Goal: Transaction & Acquisition: Purchase product/service

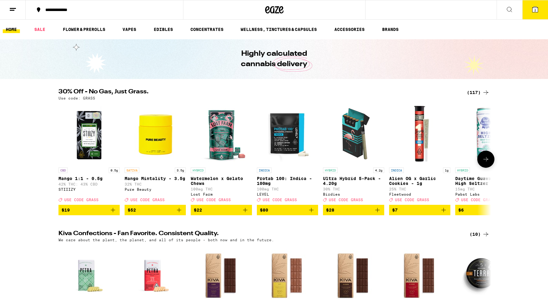
click at [487, 163] on icon at bounding box center [485, 159] width 7 height 7
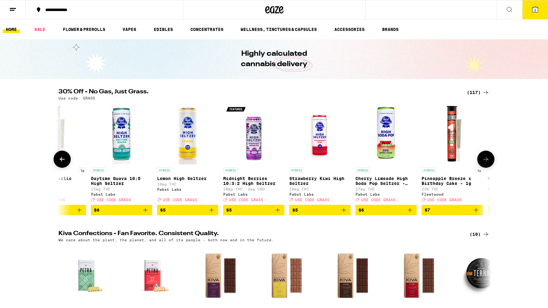
click at [487, 163] on icon at bounding box center [485, 159] width 7 height 7
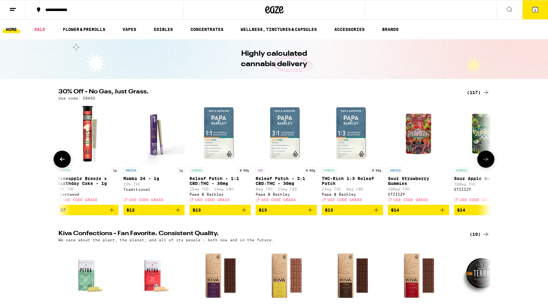
click at [487, 163] on icon at bounding box center [485, 159] width 7 height 7
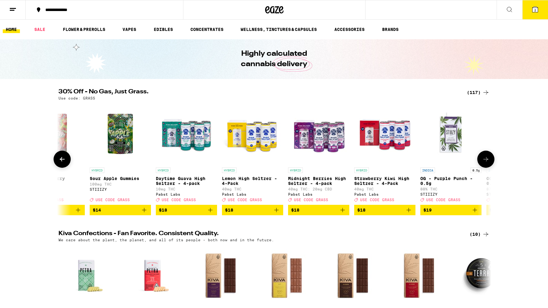
click at [487, 163] on icon at bounding box center [485, 159] width 7 height 7
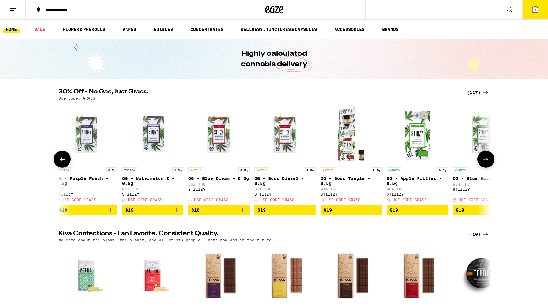
click at [487, 163] on icon at bounding box center [485, 159] width 7 height 7
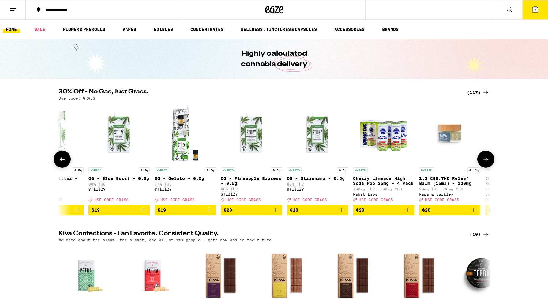
click at [487, 163] on icon at bounding box center [485, 159] width 7 height 7
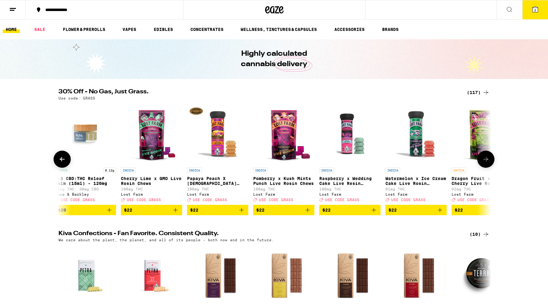
click at [487, 163] on icon at bounding box center [485, 159] width 7 height 7
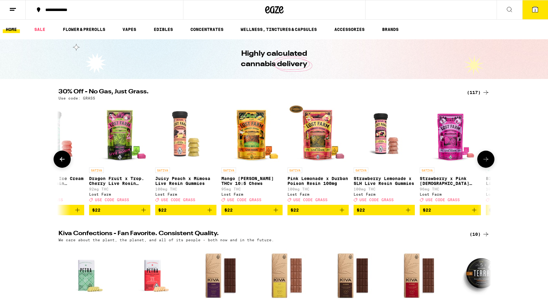
click at [487, 163] on icon at bounding box center [485, 159] width 7 height 7
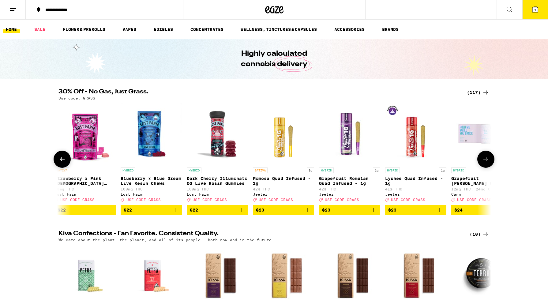
click at [487, 163] on icon at bounding box center [485, 159] width 7 height 7
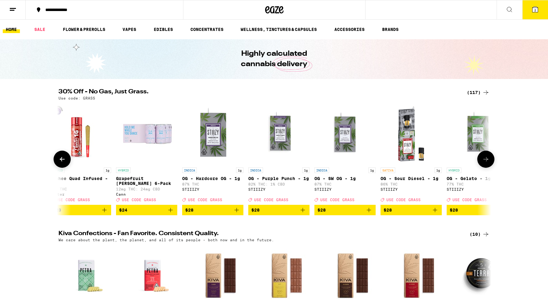
click at [487, 163] on icon at bounding box center [485, 159] width 7 height 7
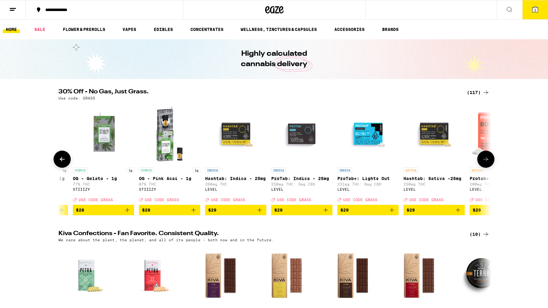
click at [487, 163] on icon at bounding box center [485, 159] width 7 height 7
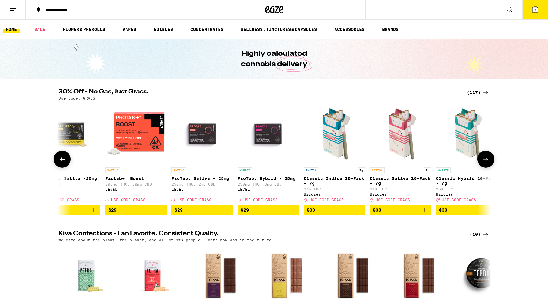
scroll to position [1, 0]
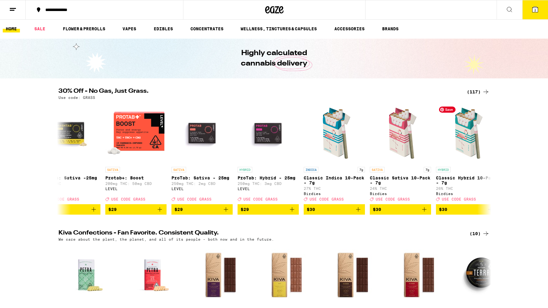
click at [481, 92] on div "(117)" at bounding box center [478, 91] width 23 height 7
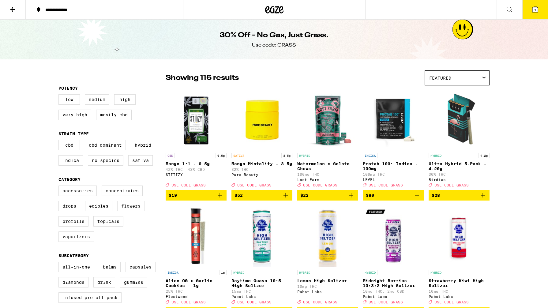
click at [126, 211] on label "Flowers" at bounding box center [130, 206] width 27 height 10
click at [60, 187] on input "Flowers" at bounding box center [60, 186] width 0 height 0
checkbox input "true"
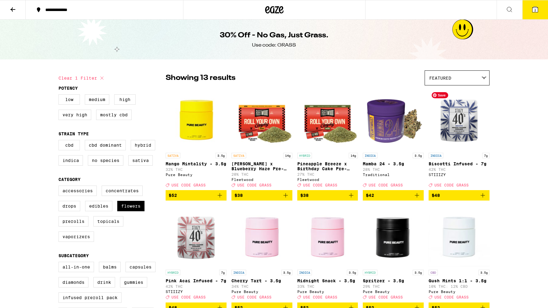
click at [466, 128] on img "Open page for Biscotti Infused - 7g from STIIIZY" at bounding box center [459, 118] width 61 height 61
click at [277, 12] on icon at bounding box center [274, 9] width 18 height 11
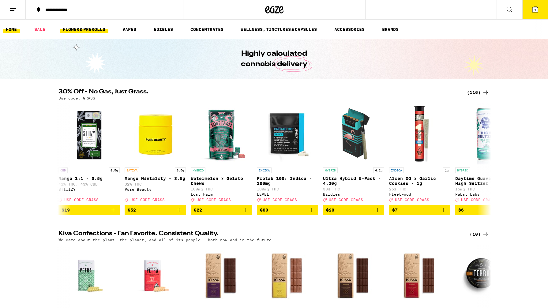
click at [91, 30] on link "FLOWER & PREROLLS" at bounding box center [84, 29] width 49 height 7
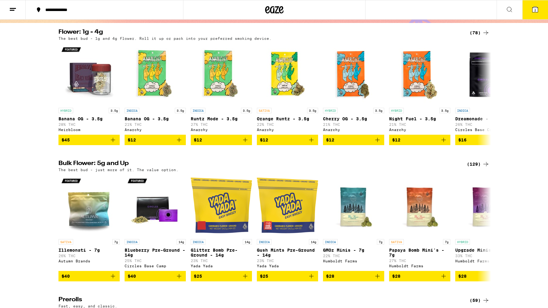
scroll to position [57, 0]
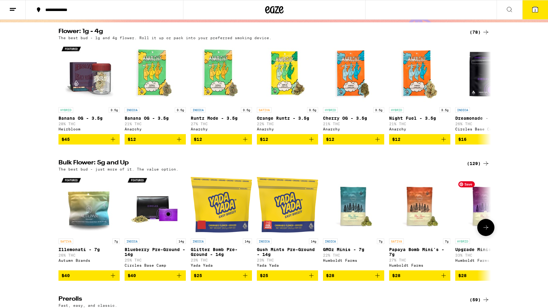
click at [486, 230] on icon at bounding box center [485, 227] width 5 height 4
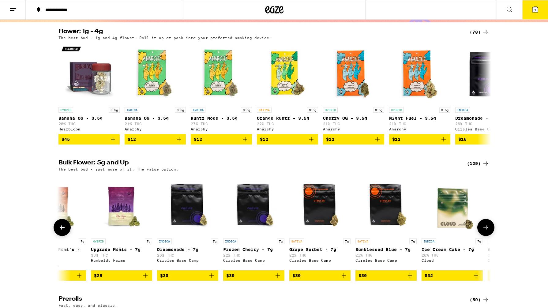
click at [486, 230] on icon at bounding box center [485, 227] width 5 height 4
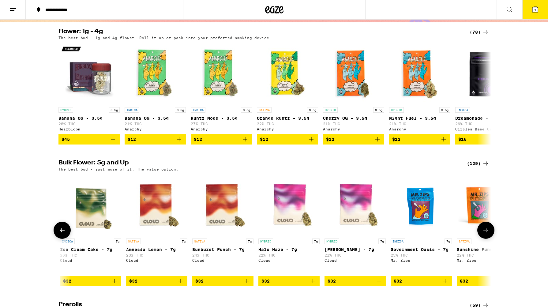
scroll to position [0, 729]
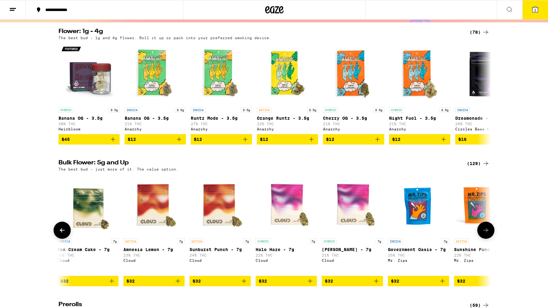
click at [486, 234] on icon at bounding box center [485, 230] width 7 height 7
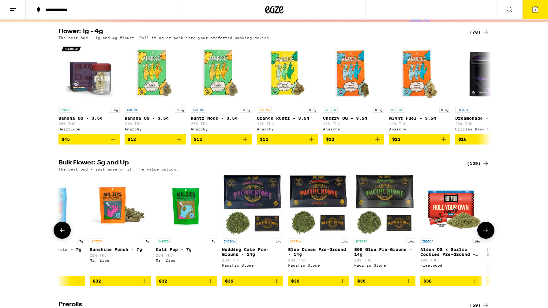
click at [486, 234] on icon at bounding box center [485, 230] width 7 height 7
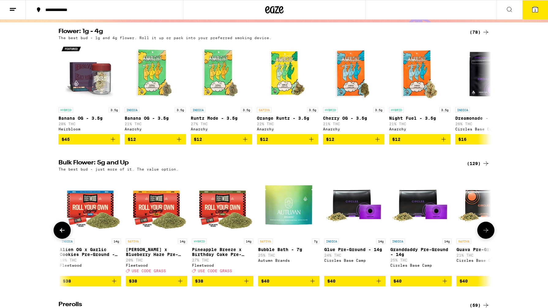
scroll to position [0, 1457]
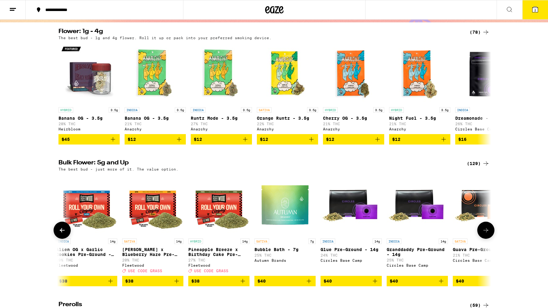
click at [486, 234] on icon at bounding box center [485, 230] width 7 height 7
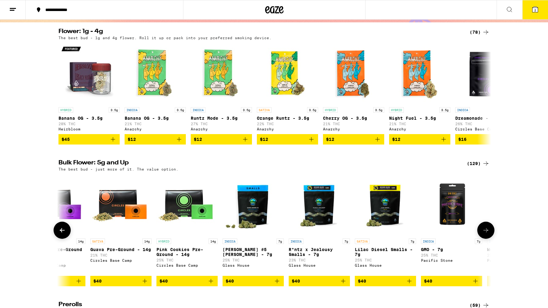
scroll to position [0, 1822]
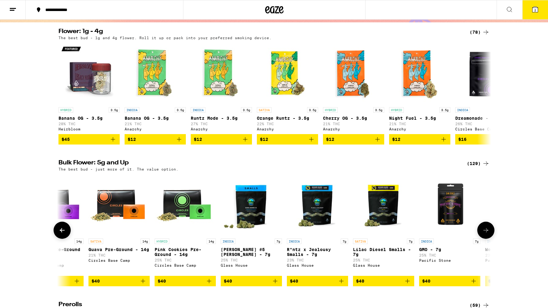
click at [486, 232] on icon at bounding box center [485, 230] width 5 height 4
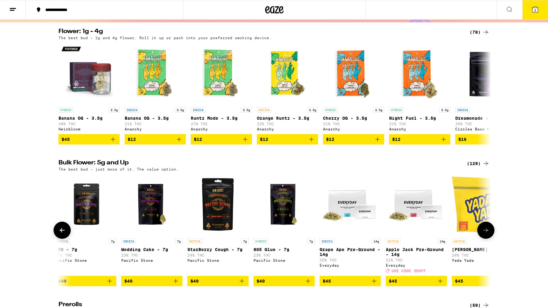
click at [486, 232] on icon at bounding box center [485, 230] width 5 height 4
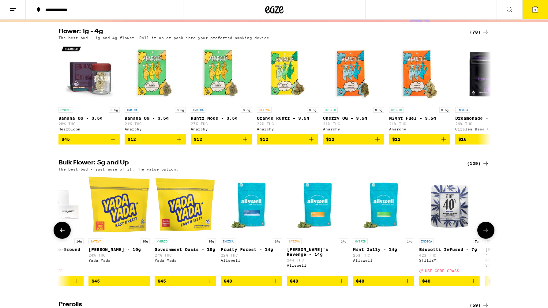
scroll to position [0, 2551]
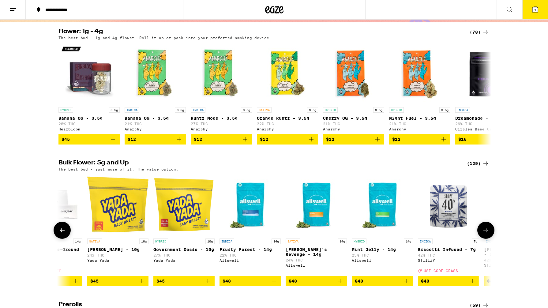
click at [486, 232] on icon at bounding box center [485, 230] width 5 height 4
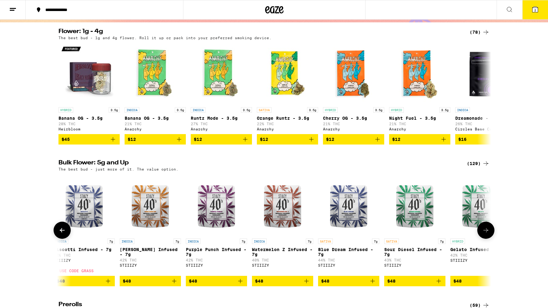
scroll to position [0, 0]
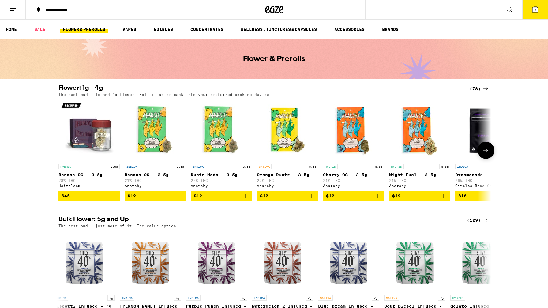
click at [482, 154] on icon at bounding box center [485, 150] width 7 height 7
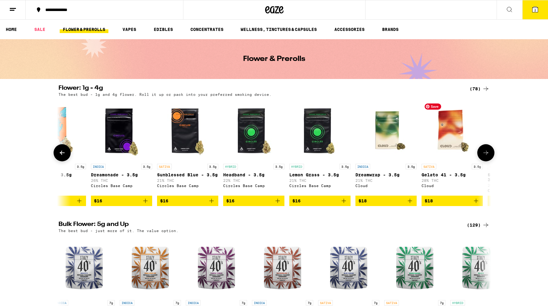
click at [481, 143] on img "Open page for Gelato 41 - 3.5g from Cloud" at bounding box center [452, 130] width 61 height 61
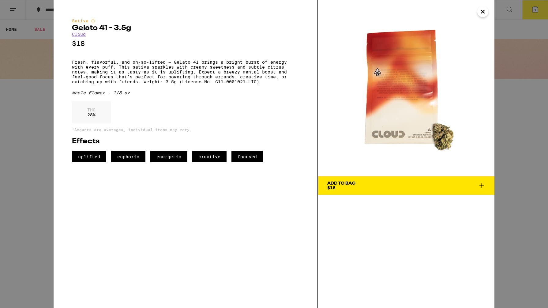
click at [518, 163] on div "Sativa Gelato 41 - 3.5g Cloud $18 Fresh, flavorful, and oh-so-lifted — Gelato 4…" at bounding box center [274, 154] width 548 height 308
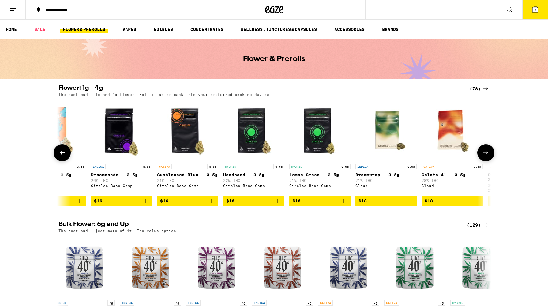
click at [482, 152] on icon at bounding box center [485, 152] width 7 height 7
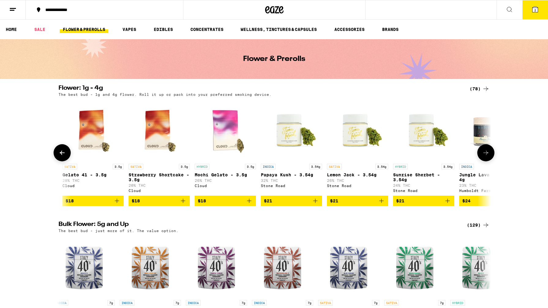
click at [482, 152] on icon at bounding box center [485, 152] width 7 height 7
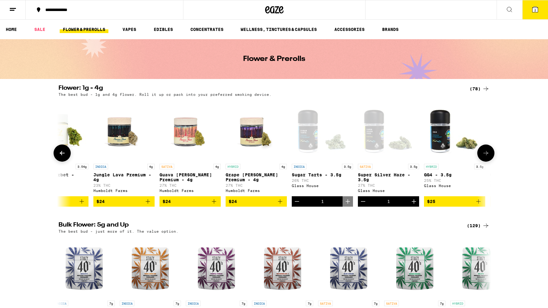
scroll to position [0, 1089]
click at [132, 205] on span "$24" at bounding box center [123, 201] width 55 height 7
click at [242, 202] on span "$24" at bounding box center [256, 201] width 55 height 7
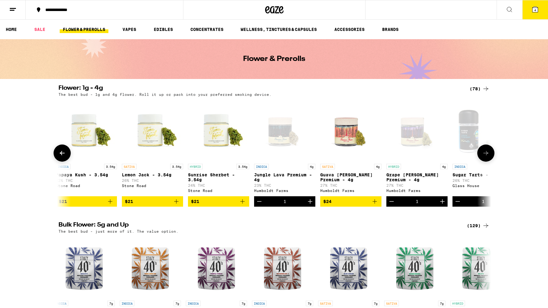
scroll to position [0, 929]
click at [531, 13] on button "4" at bounding box center [535, 9] width 26 height 19
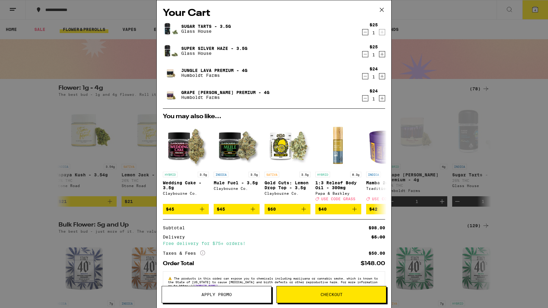
click at [366, 35] on icon "Decrement" at bounding box center [366, 31] width 6 height 7
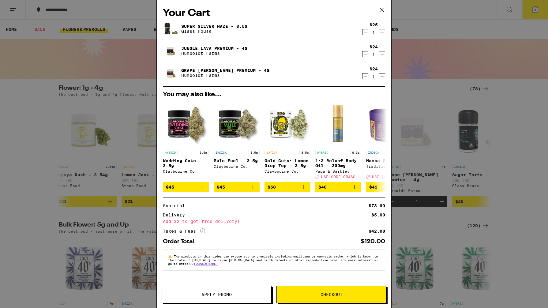
click at [367, 32] on icon "Decrement" at bounding box center [365, 32] width 3 height 0
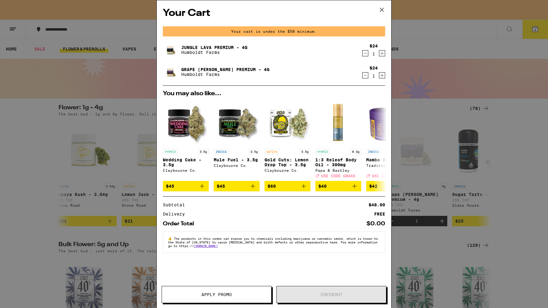
click at [382, 10] on icon at bounding box center [382, 10] width 4 height 4
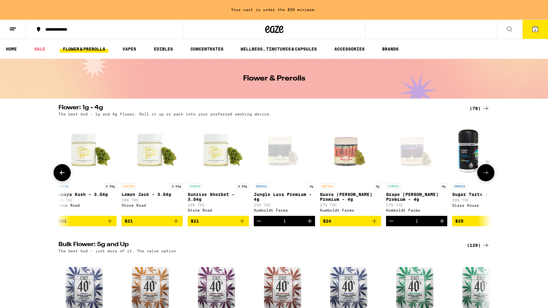
click at [486, 176] on icon at bounding box center [485, 172] width 7 height 7
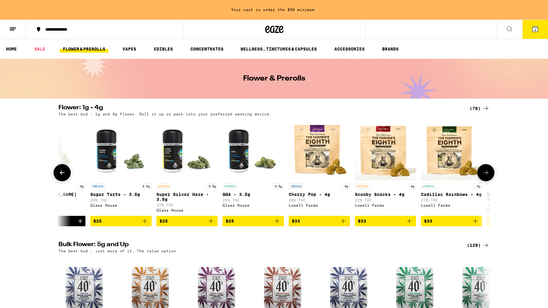
scroll to position [0, 1293]
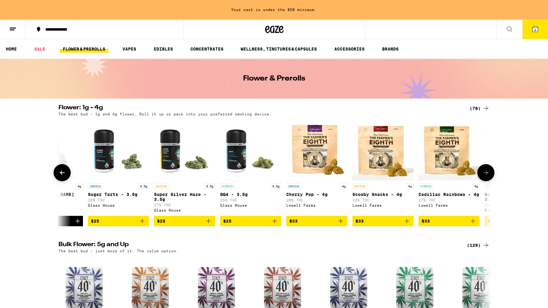
click at [135, 225] on span "$25" at bounding box center [118, 220] width 55 height 7
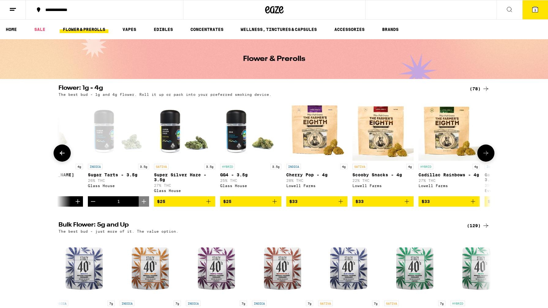
click at [232, 207] on button "$25" at bounding box center [250, 201] width 61 height 10
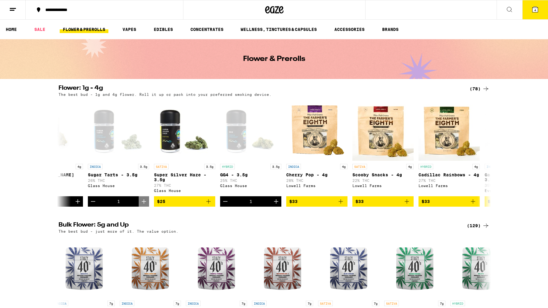
click at [535, 12] on icon at bounding box center [535, 9] width 7 height 7
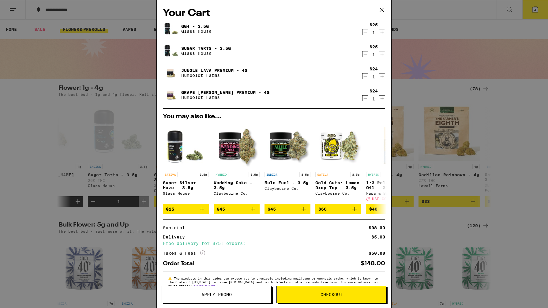
click at [365, 79] on icon "Decrement" at bounding box center [366, 76] width 6 height 7
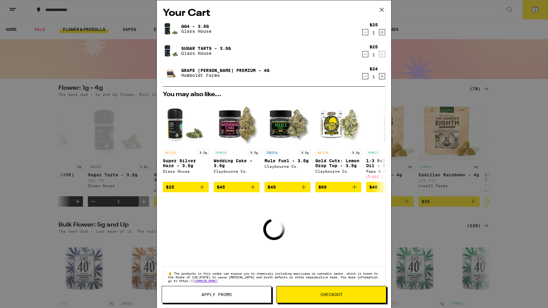
click at [364, 77] on icon "Decrement" at bounding box center [366, 76] width 6 height 7
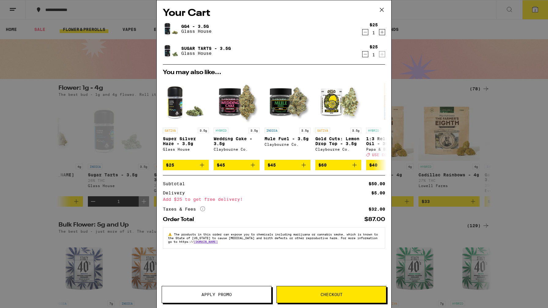
click at [334, 293] on span "Checkout" at bounding box center [332, 294] width 22 height 4
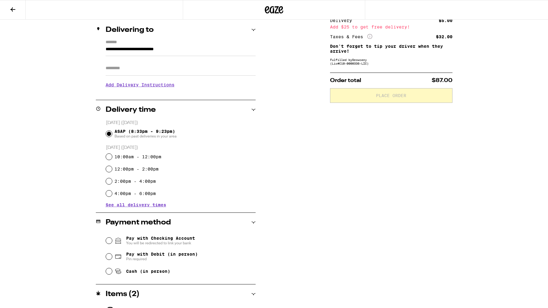
scroll to position [72, 0]
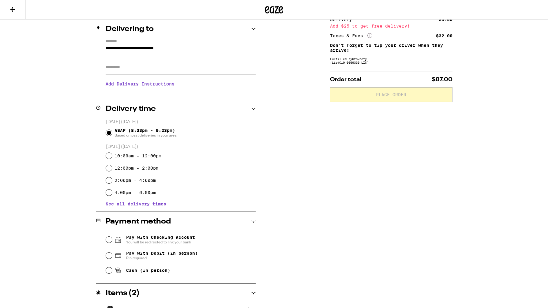
click at [113, 270] on div "Cash (in person)" at bounding box center [181, 270] width 150 height 13
click at [110, 270] on input "Cash (in person)" at bounding box center [109, 270] width 6 height 6
radio input "true"
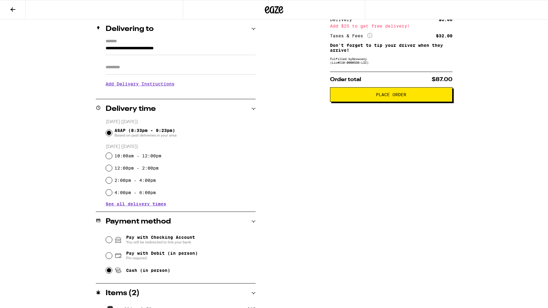
scroll to position [0, 0]
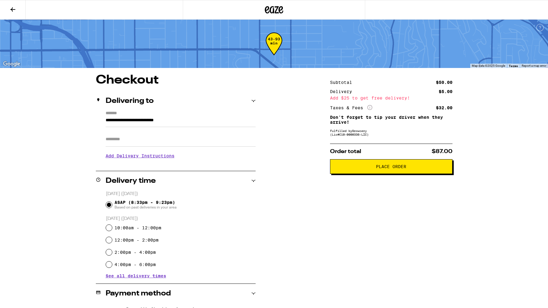
click at [405, 168] on span "Place Order" at bounding box center [391, 166] width 30 height 4
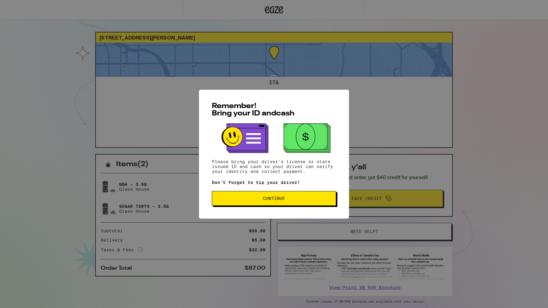
click at [308, 199] on span "Continue" at bounding box center [274, 198] width 114 height 4
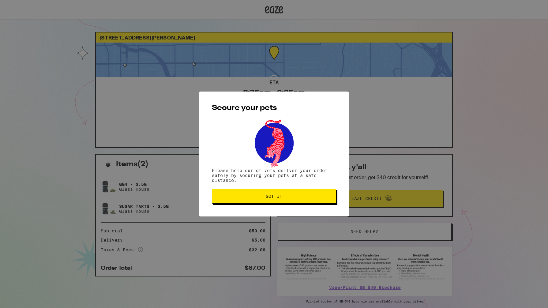
click at [308, 198] on span "Got it" at bounding box center [274, 196] width 114 height 4
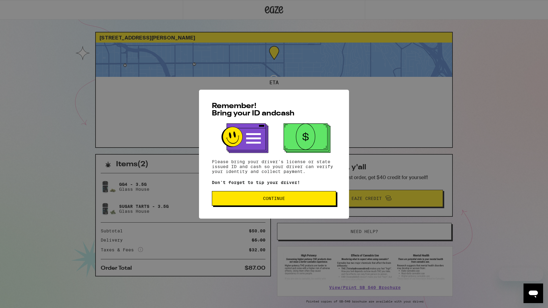
click at [308, 199] on span "Continue" at bounding box center [274, 198] width 114 height 4
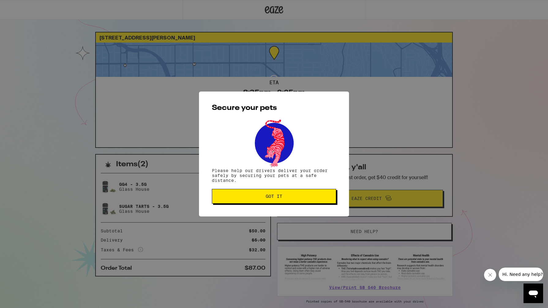
click at [308, 198] on span "Got it" at bounding box center [274, 196] width 114 height 4
